Goal: Check status: Check status

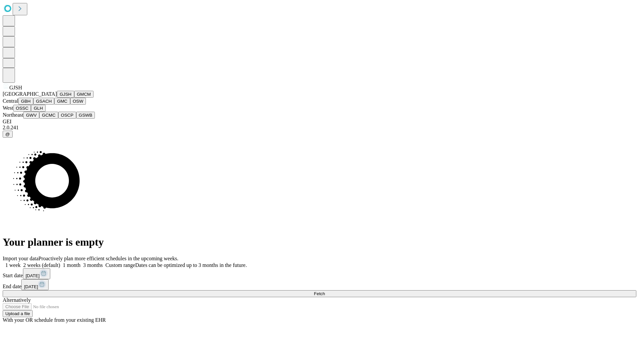
click at [57, 98] on button "GJSH" at bounding box center [65, 94] width 17 height 7
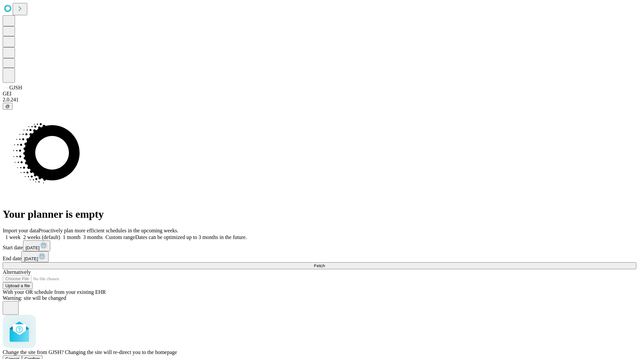
click at [40, 357] on span "Confirm" at bounding box center [33, 359] width 16 height 5
click at [60, 235] on label "2 weeks (default)" at bounding box center [41, 238] width 40 height 6
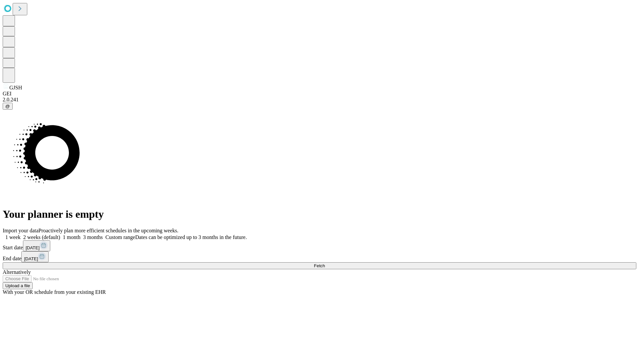
click at [325, 264] on span "Fetch" at bounding box center [319, 266] width 11 height 5
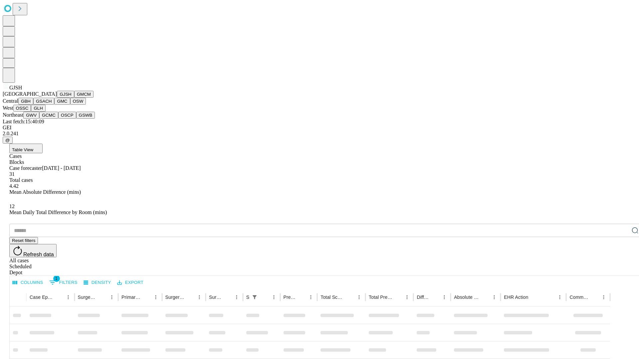
click at [74, 98] on button "GMCM" at bounding box center [83, 94] width 19 height 7
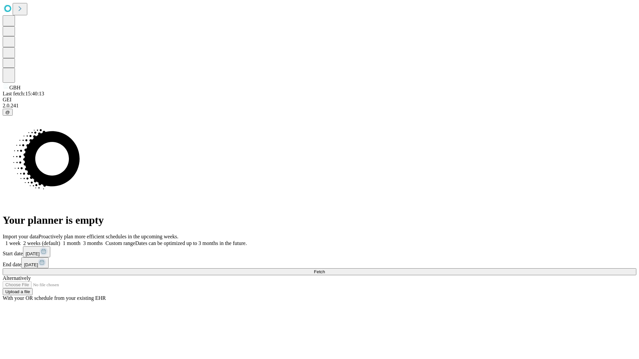
click at [60, 241] on label "2 weeks (default)" at bounding box center [41, 244] width 40 height 6
click at [325, 269] on span "Fetch" at bounding box center [319, 271] width 11 height 5
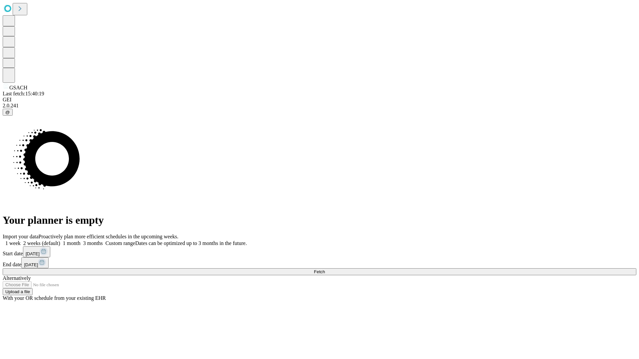
click at [325, 269] on span "Fetch" at bounding box center [319, 271] width 11 height 5
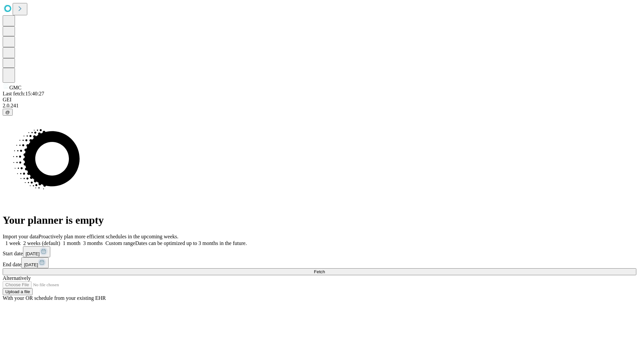
click at [60, 241] on label "2 weeks (default)" at bounding box center [41, 244] width 40 height 6
click at [325, 269] on span "Fetch" at bounding box center [319, 271] width 11 height 5
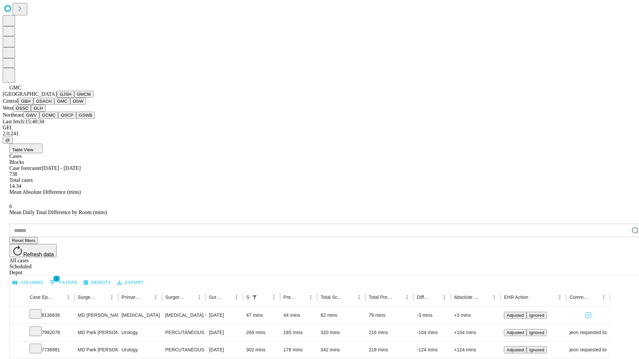
click at [70, 105] on button "OSW" at bounding box center [78, 101] width 16 height 7
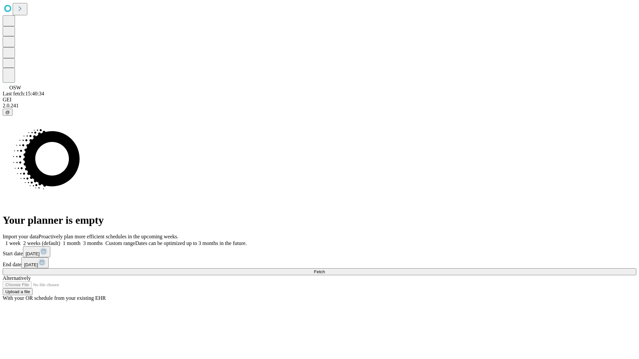
click at [60, 241] on label "2 weeks (default)" at bounding box center [41, 244] width 40 height 6
click at [325, 269] on span "Fetch" at bounding box center [319, 271] width 11 height 5
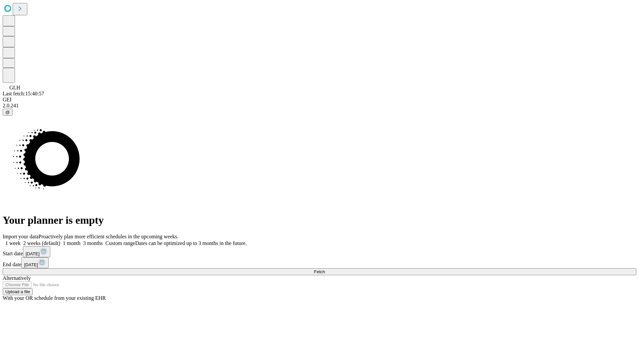
click at [325, 269] on span "Fetch" at bounding box center [319, 271] width 11 height 5
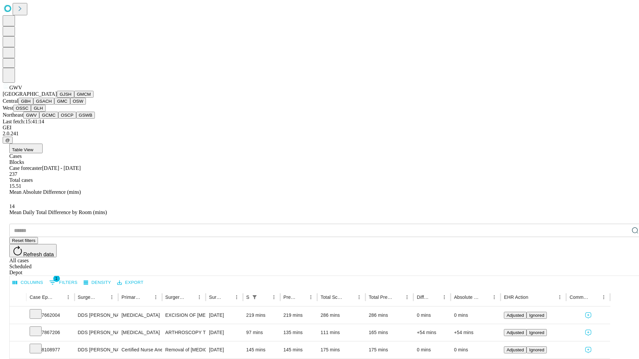
click at [52, 119] on button "GCMC" at bounding box center [48, 115] width 19 height 7
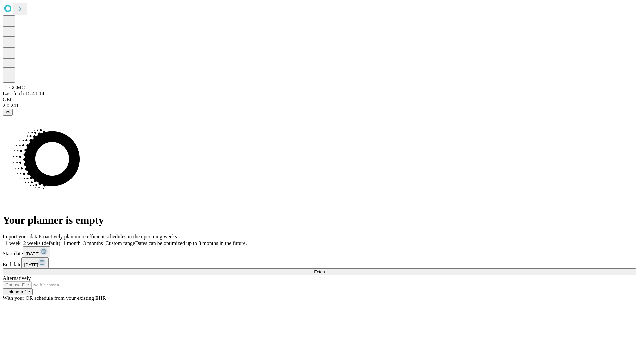
click at [60, 241] on label "2 weeks (default)" at bounding box center [41, 244] width 40 height 6
click at [325, 269] on span "Fetch" at bounding box center [319, 271] width 11 height 5
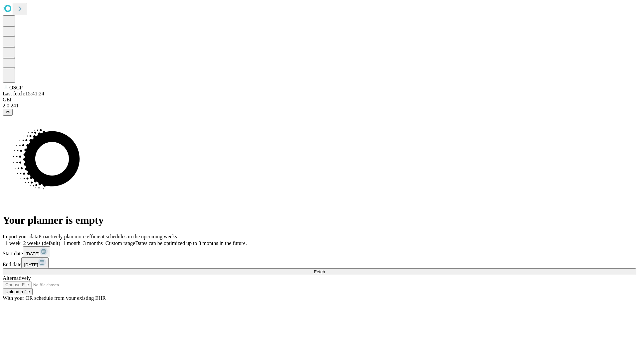
click at [60, 241] on label "2 weeks (default)" at bounding box center [41, 244] width 40 height 6
click at [325, 269] on span "Fetch" at bounding box center [319, 271] width 11 height 5
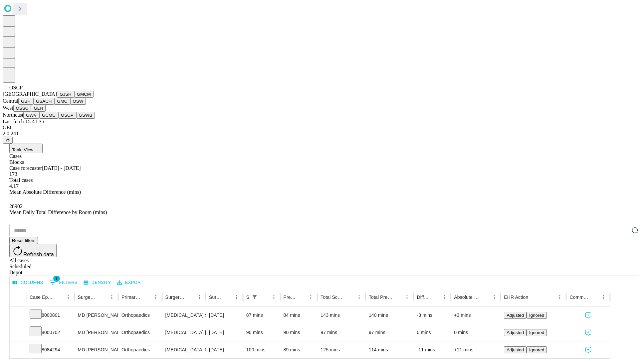
click at [76, 119] on button "GSWB" at bounding box center [85, 115] width 19 height 7
